Goal: Task Accomplishment & Management: Manage account settings

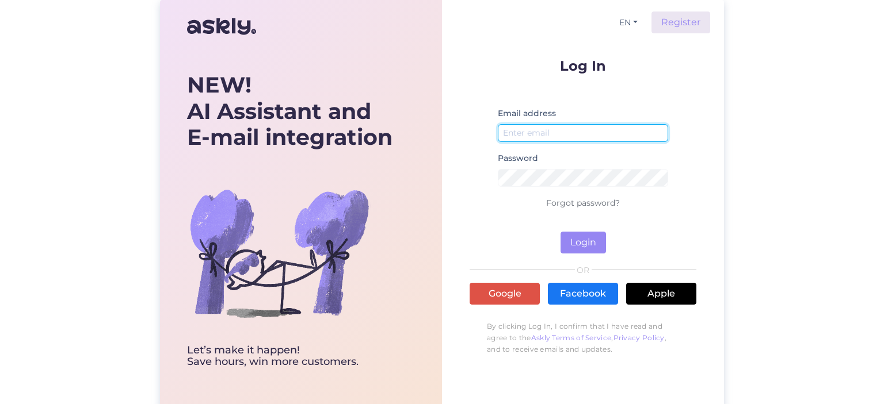
click at [543, 130] on input "email" at bounding box center [583, 133] width 170 height 18
type input ","
type input "[EMAIL_ADDRESS][DOMAIN_NAME]"
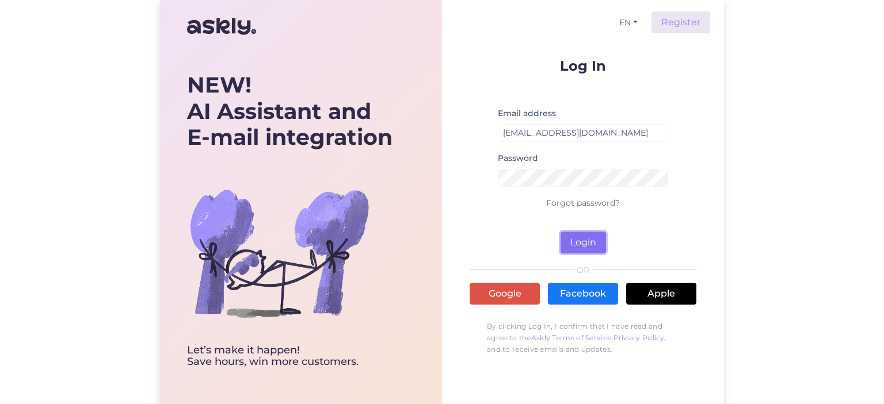
click at [579, 253] on button "Login" at bounding box center [582, 243] width 45 height 22
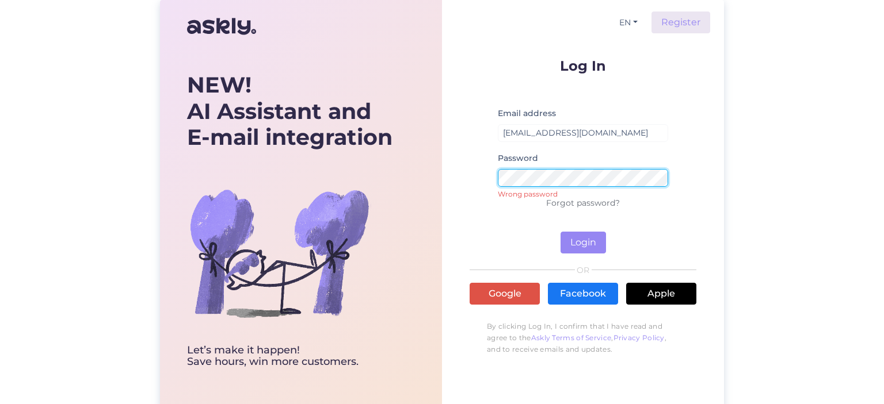
click at [443, 179] on div "EN Register Log In Email address [EMAIL_ADDRESS][DOMAIN_NAME] Password Wrong pa…" at bounding box center [583, 204] width 282 height 408
click at [596, 235] on button "Login" at bounding box center [582, 243] width 45 height 22
click at [568, 207] on link "Forgot password?" at bounding box center [583, 203] width 74 height 10
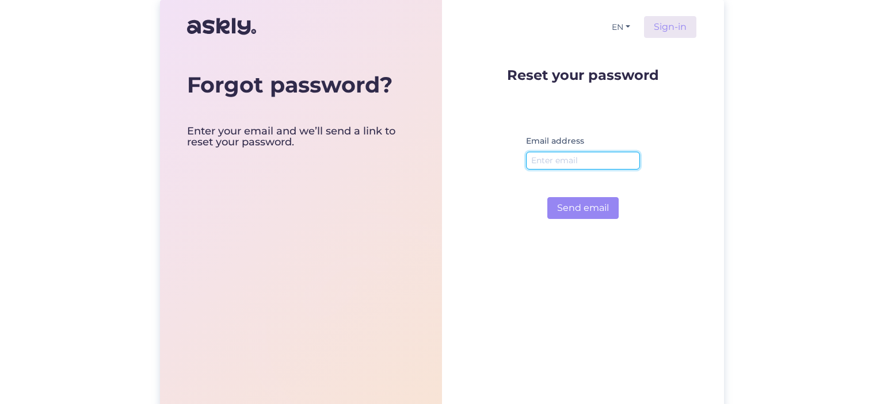
click at [631, 152] on input "email" at bounding box center [583, 161] width 114 height 18
type input "[EMAIL_ADDRESS][DOMAIN_NAME]"
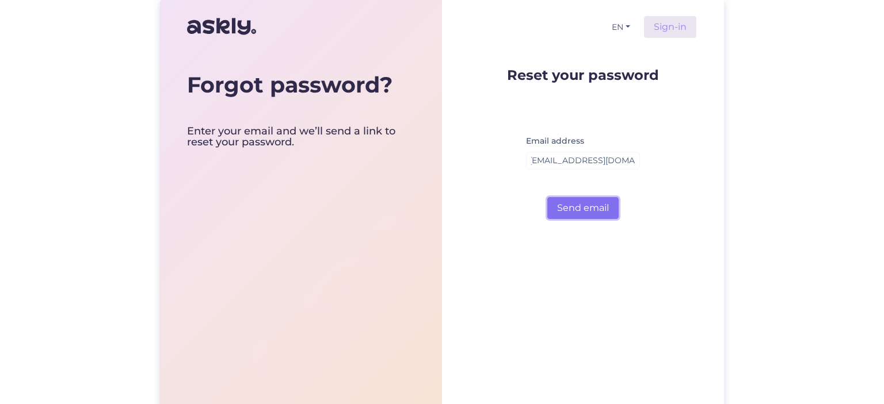
click at [605, 213] on button "Send email" at bounding box center [582, 208] width 71 height 22
